Goal: Information Seeking & Learning: Learn about a topic

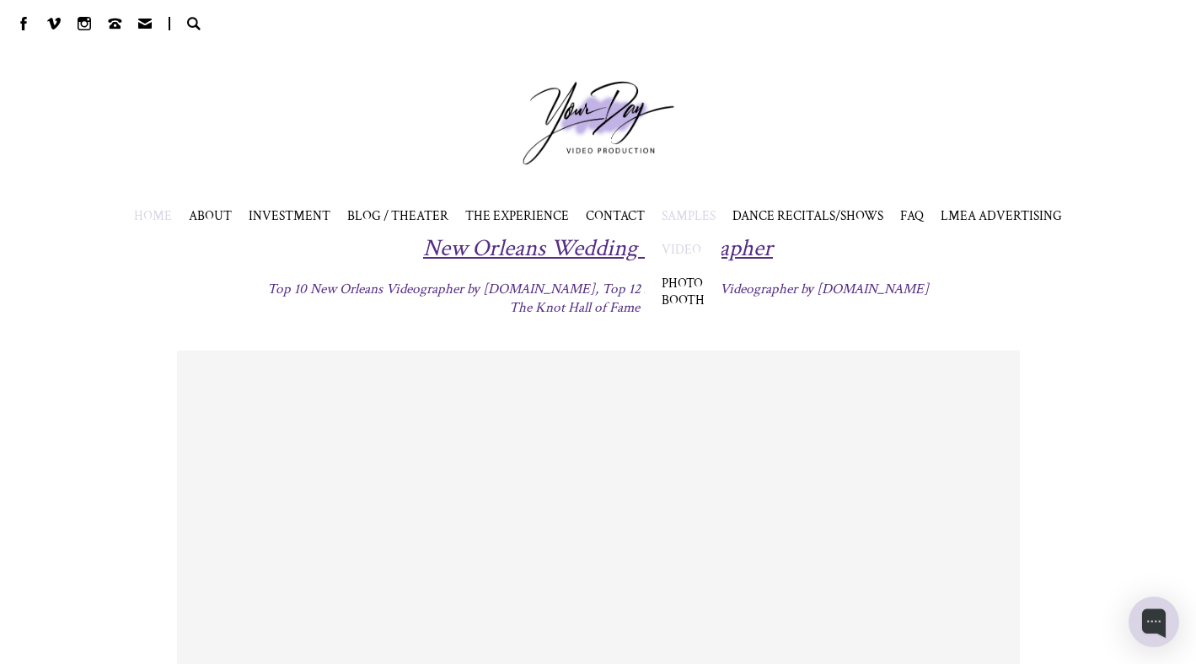
click at [682, 242] on link "VIDEO" at bounding box center [681, 249] width 40 height 17
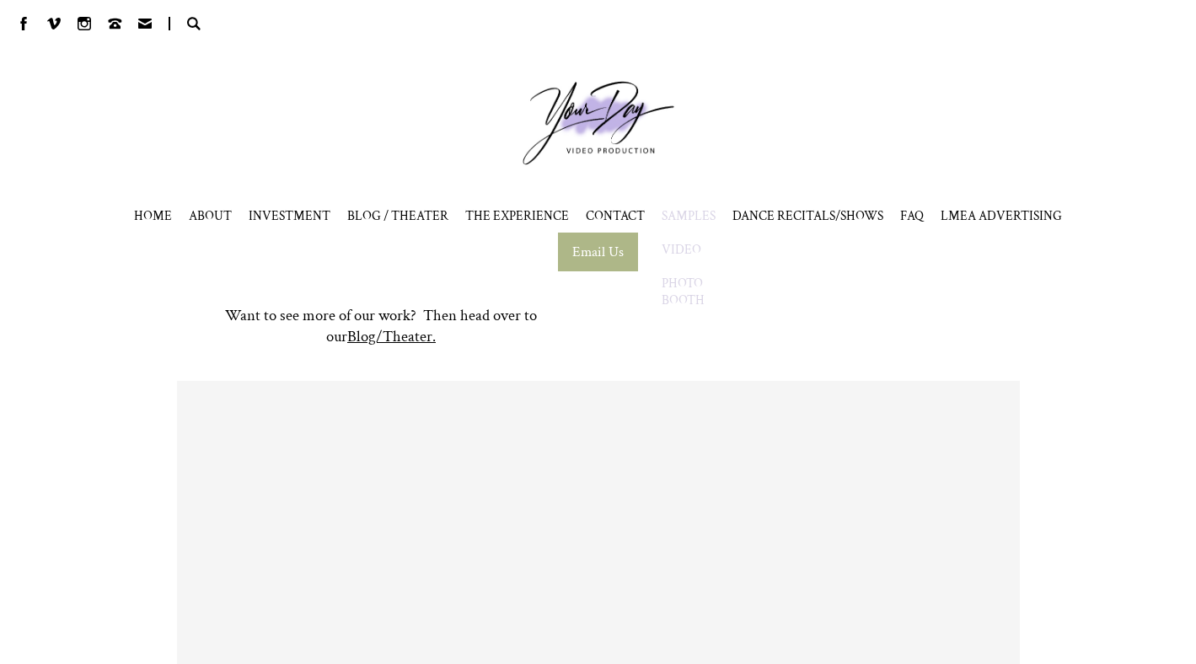
click at [681, 290] on link "PHOTO BOOTH" at bounding box center [682, 292] width 43 height 34
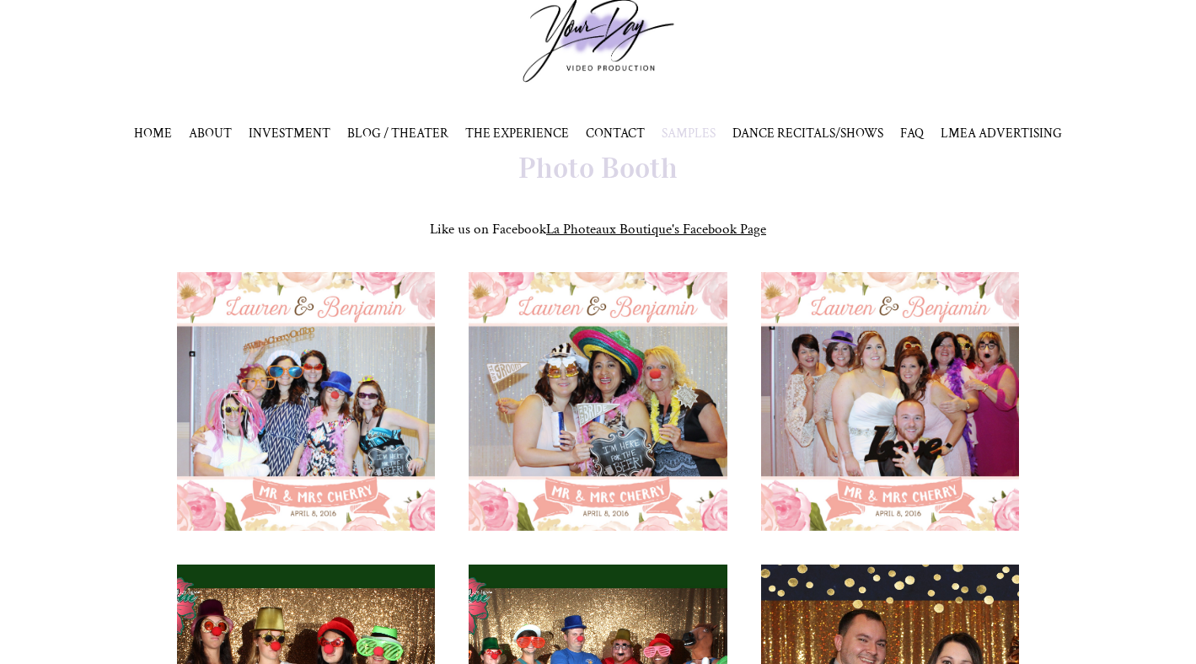
scroll to position [74, 0]
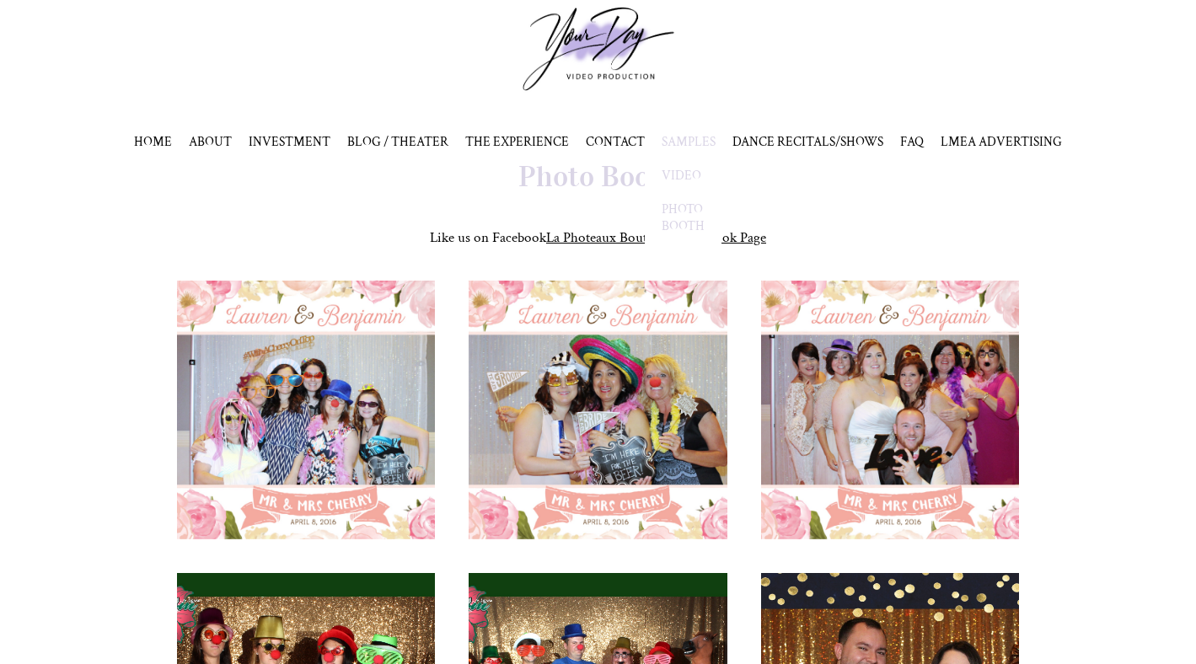
click at [675, 169] on link "VIDEO" at bounding box center [681, 175] width 40 height 17
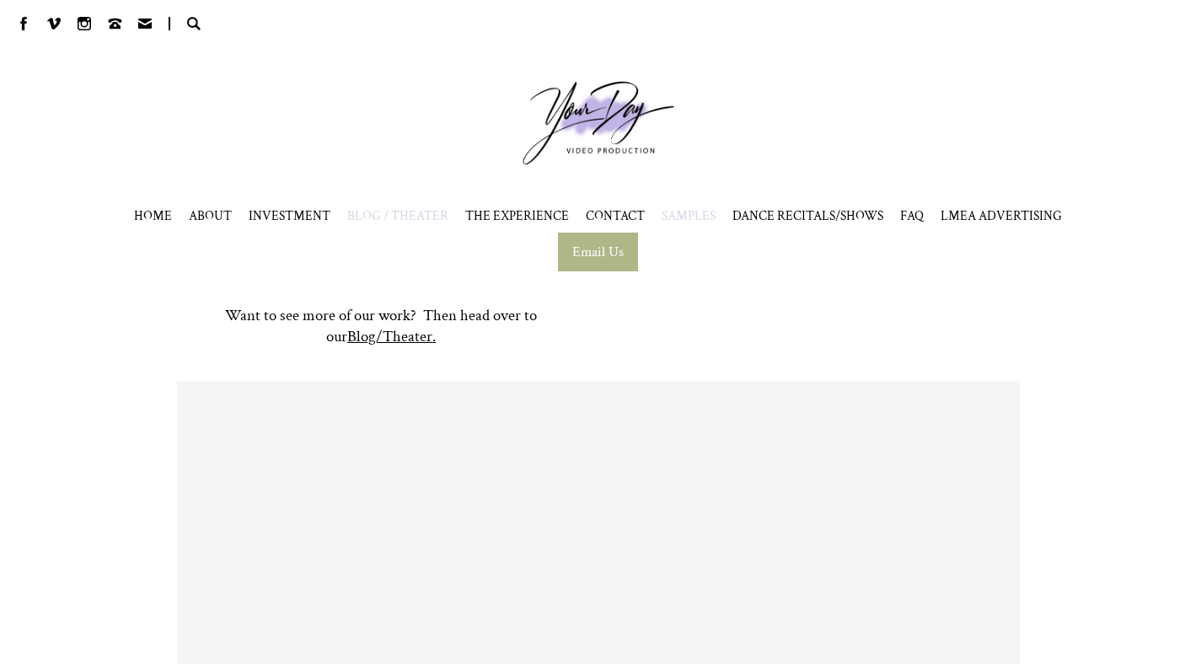
click at [431, 211] on span "BLOG / THEATER" at bounding box center [397, 215] width 101 height 17
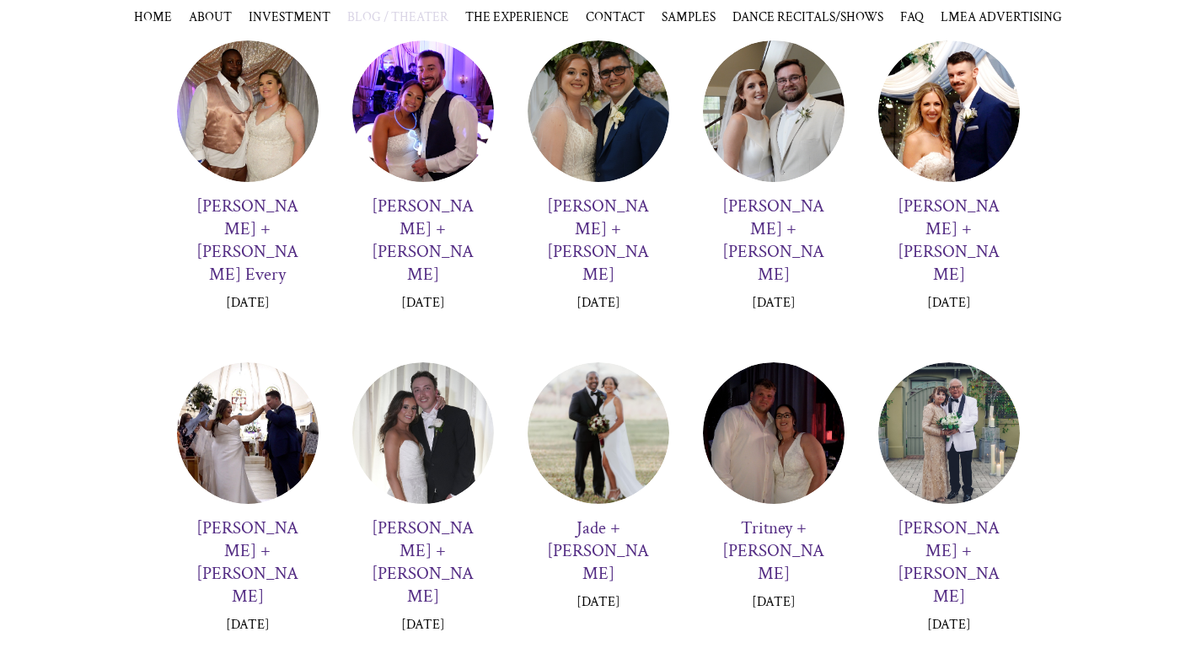
scroll to position [284, 0]
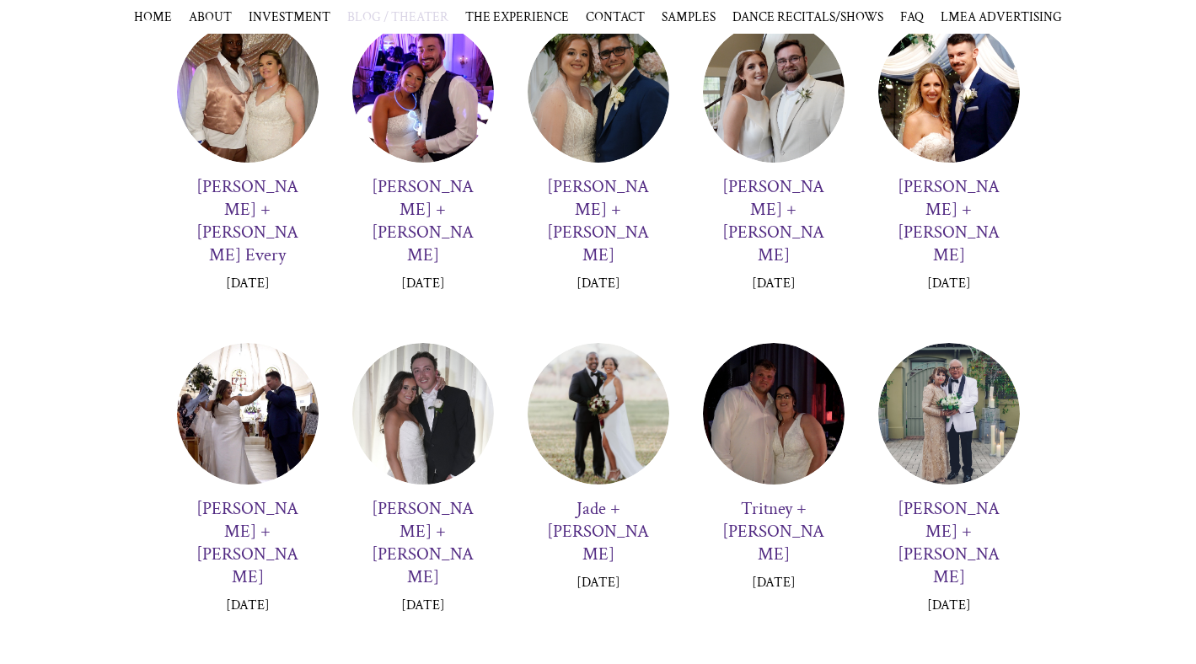
click at [576, 497] on h3 "Jade + [PERSON_NAME]" at bounding box center [598, 531] width 108 height 68
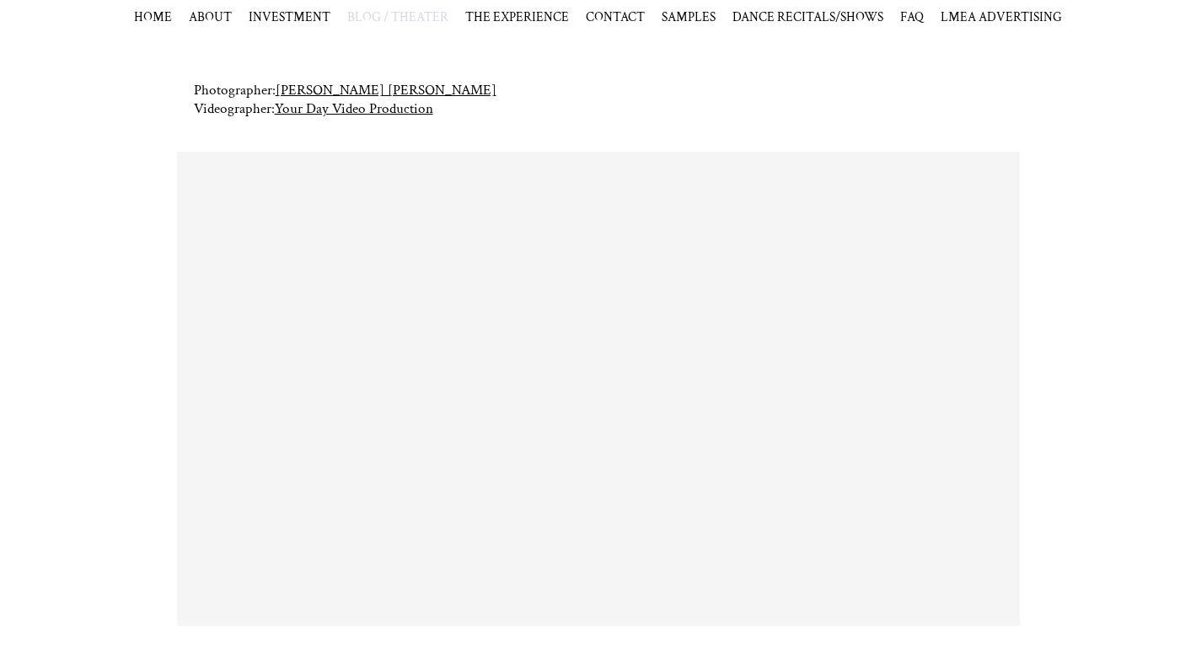
scroll to position [412, 0]
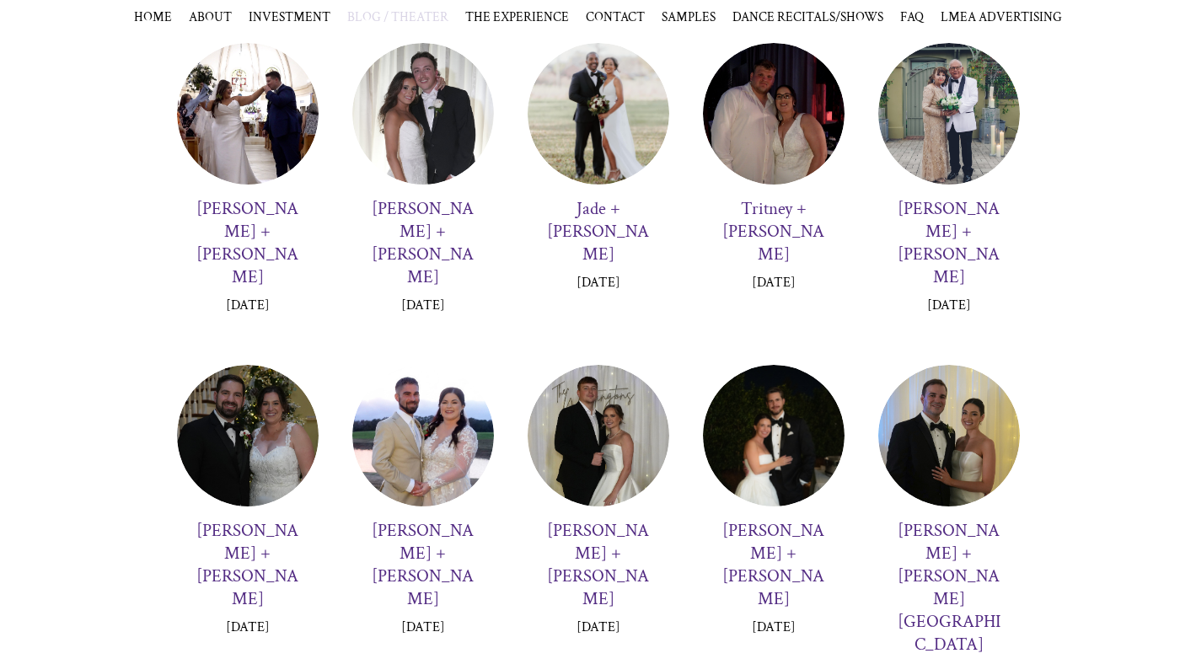
scroll to position [594, 0]
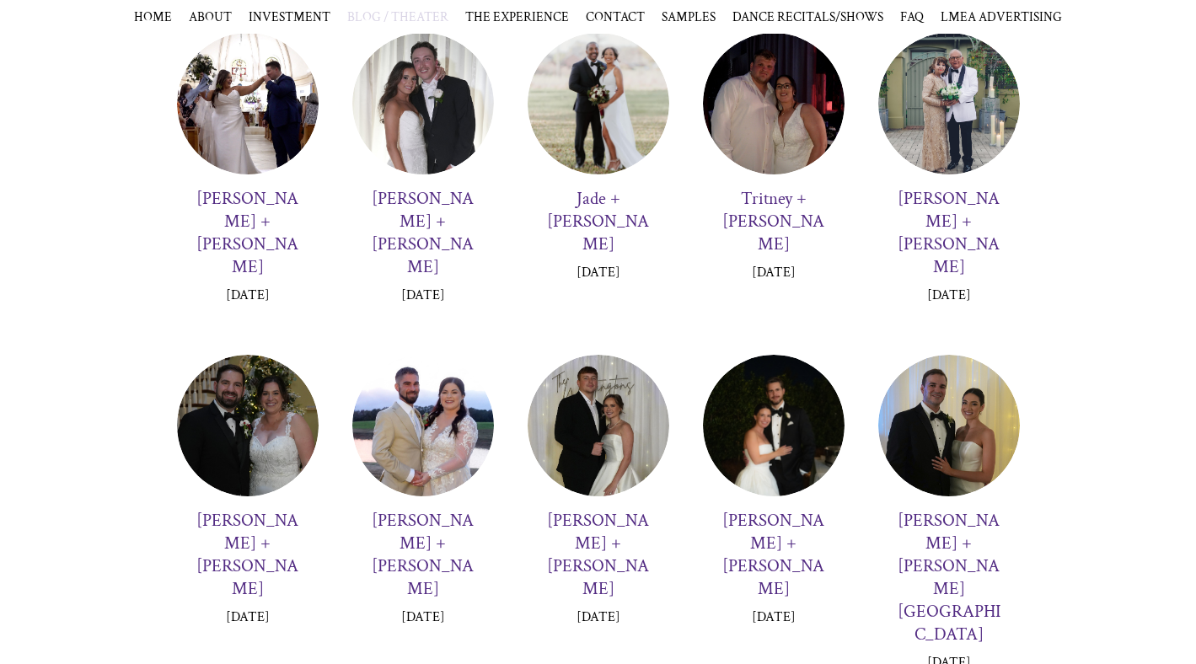
click at [420, 509] on h3 "[PERSON_NAME] + [PERSON_NAME]" at bounding box center [423, 554] width 108 height 91
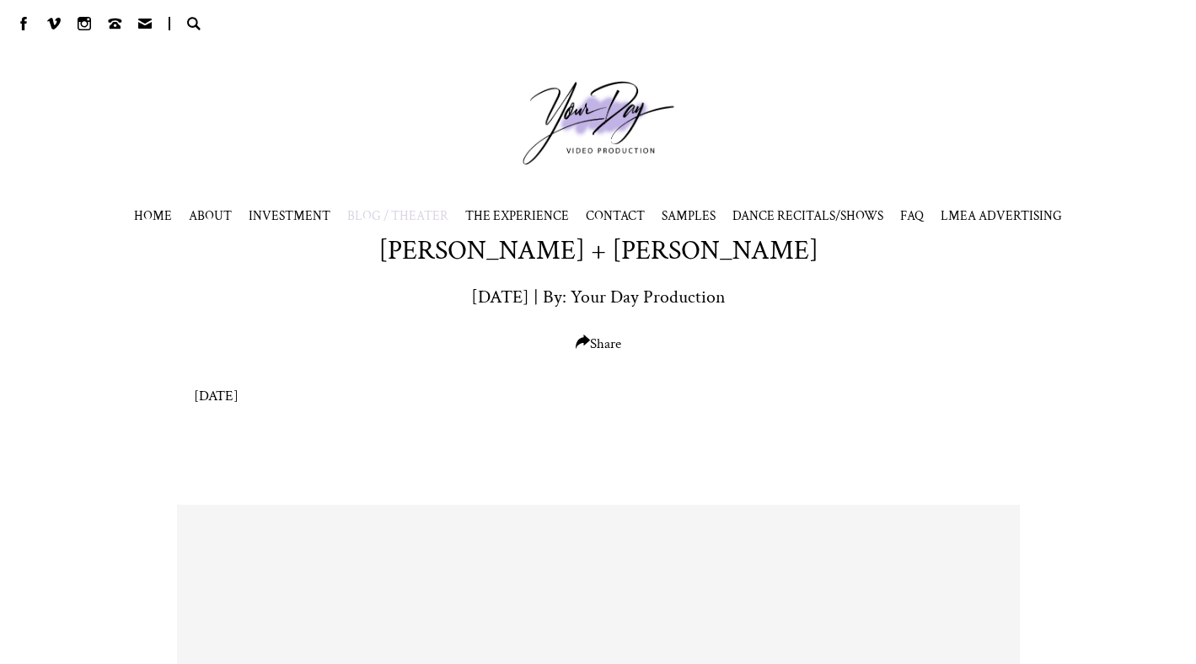
click at [420, 458] on p at bounding box center [598, 461] width 809 height 19
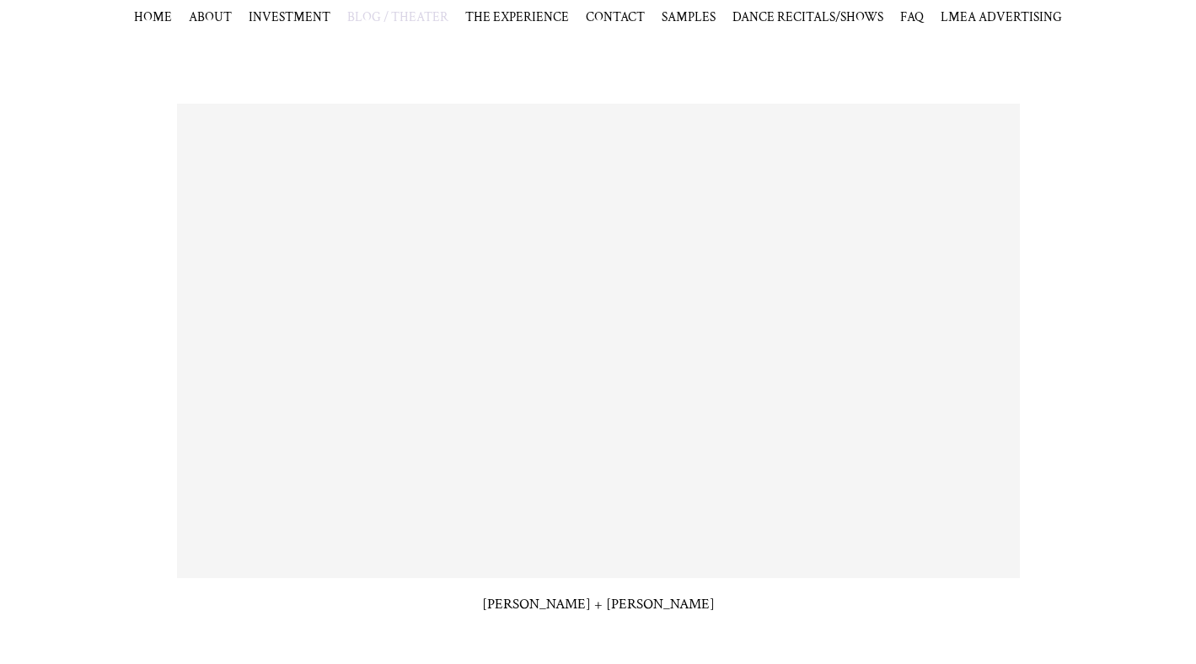
scroll to position [400, 0]
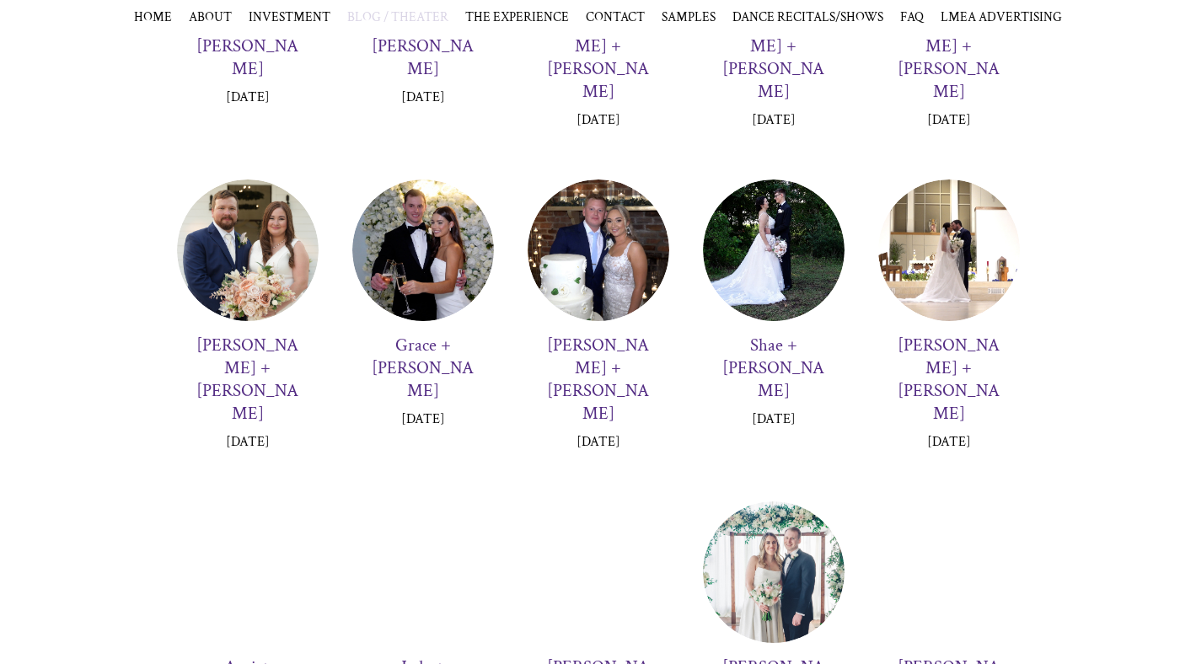
scroll to position [1459, 0]
